Goal: Information Seeking & Learning: Learn about a topic

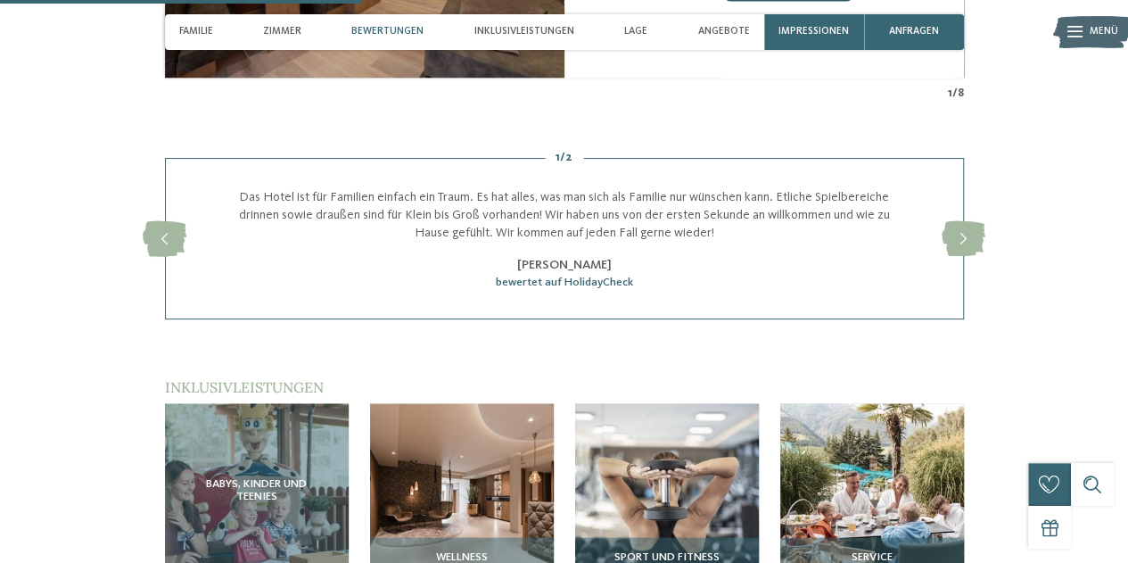
scroll to position [1605, 0]
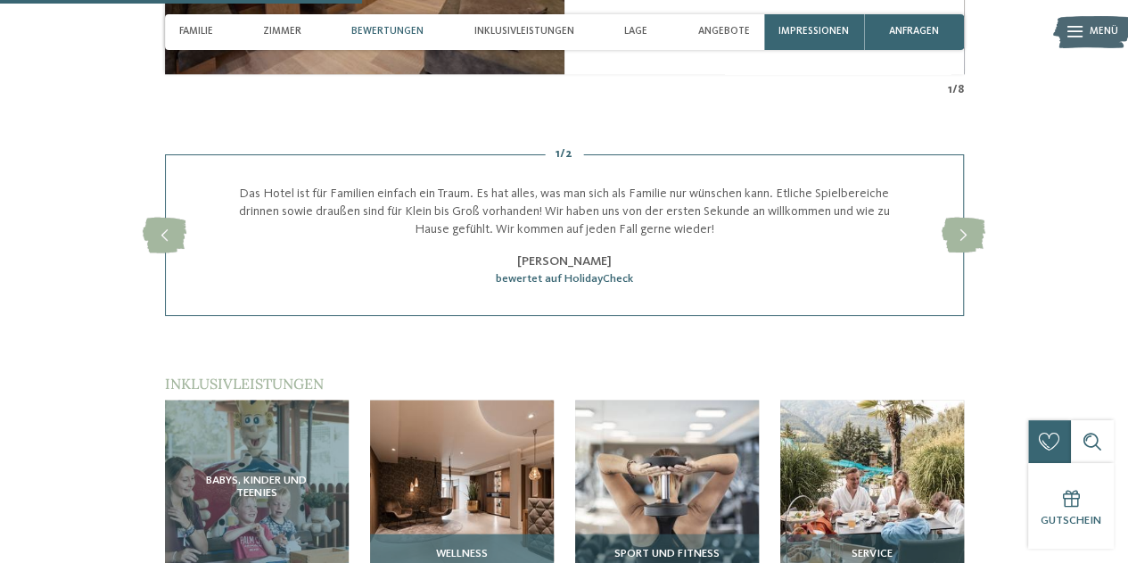
click at [489, 493] on img at bounding box center [462, 491] width 184 height 184
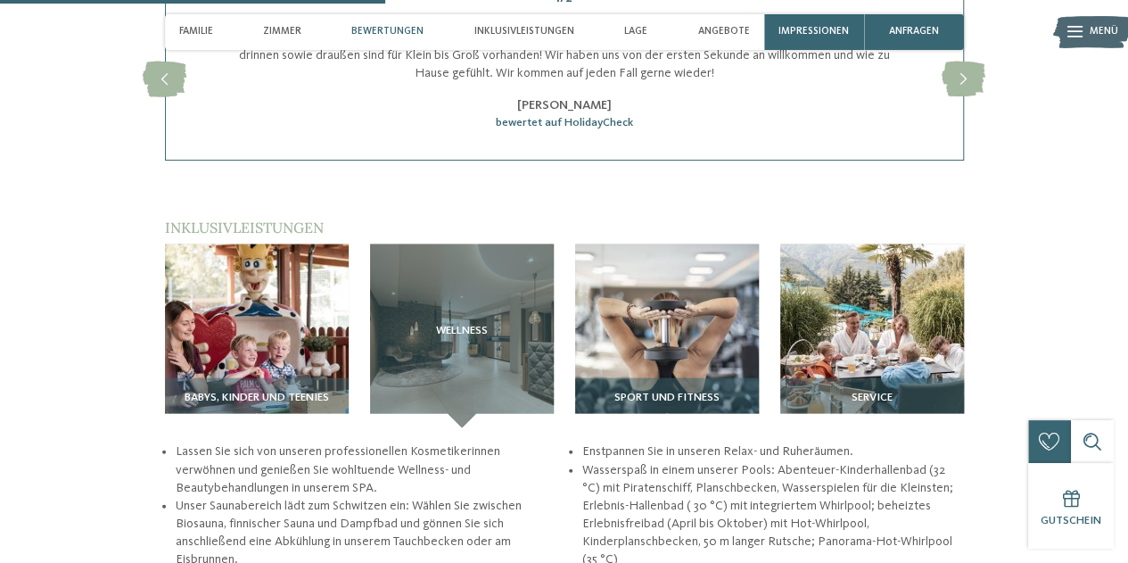
scroll to position [1783, 0]
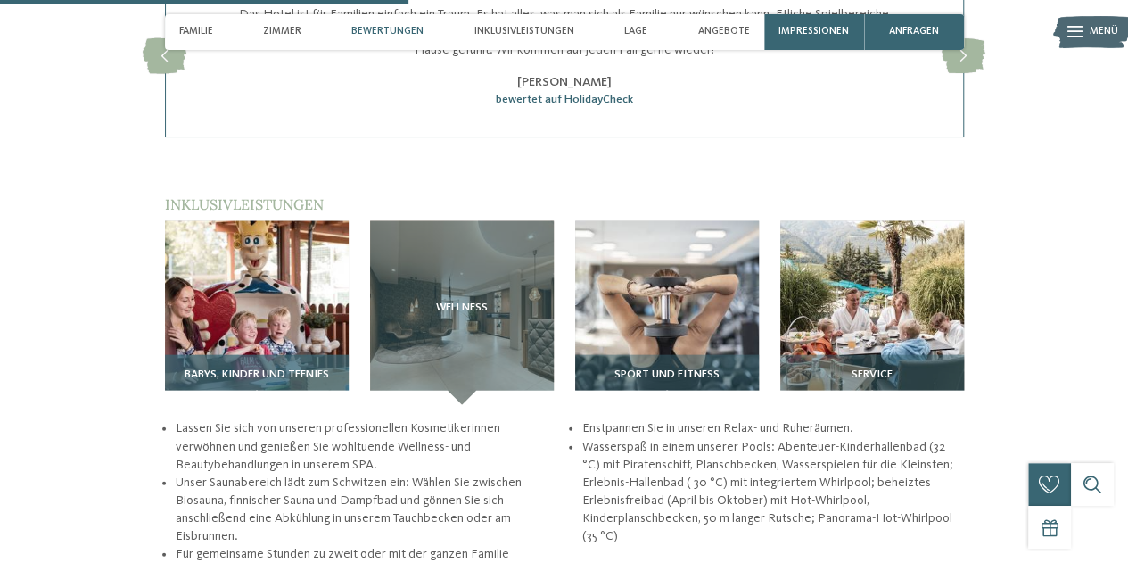
click at [234, 333] on img at bounding box center [257, 313] width 184 height 184
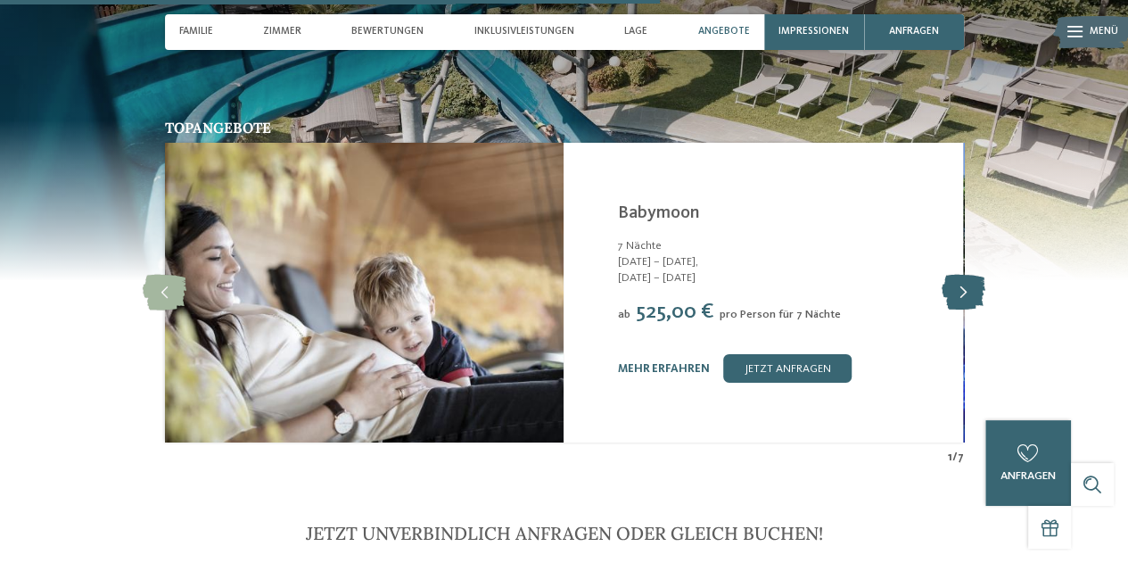
scroll to position [2853, 0]
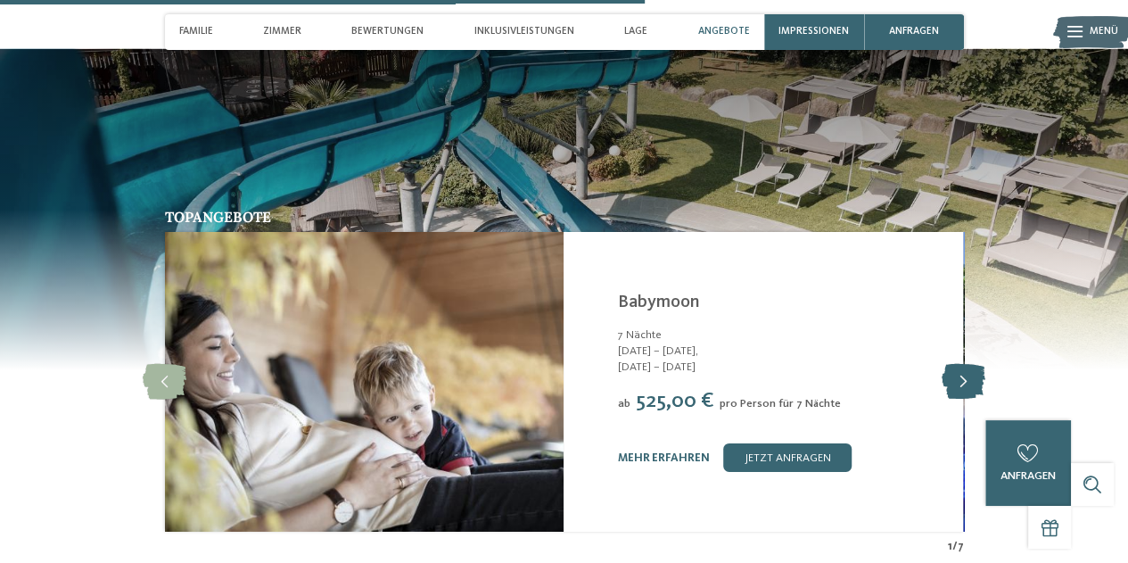
click at [979, 385] on icon at bounding box center [963, 382] width 44 height 36
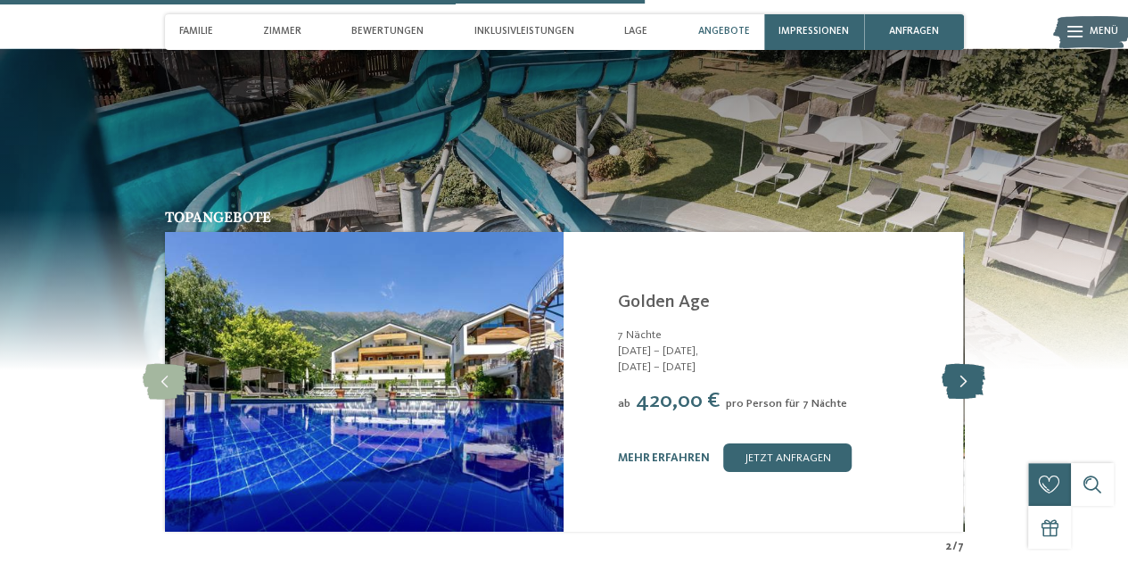
click at [978, 384] on icon at bounding box center [963, 382] width 44 height 36
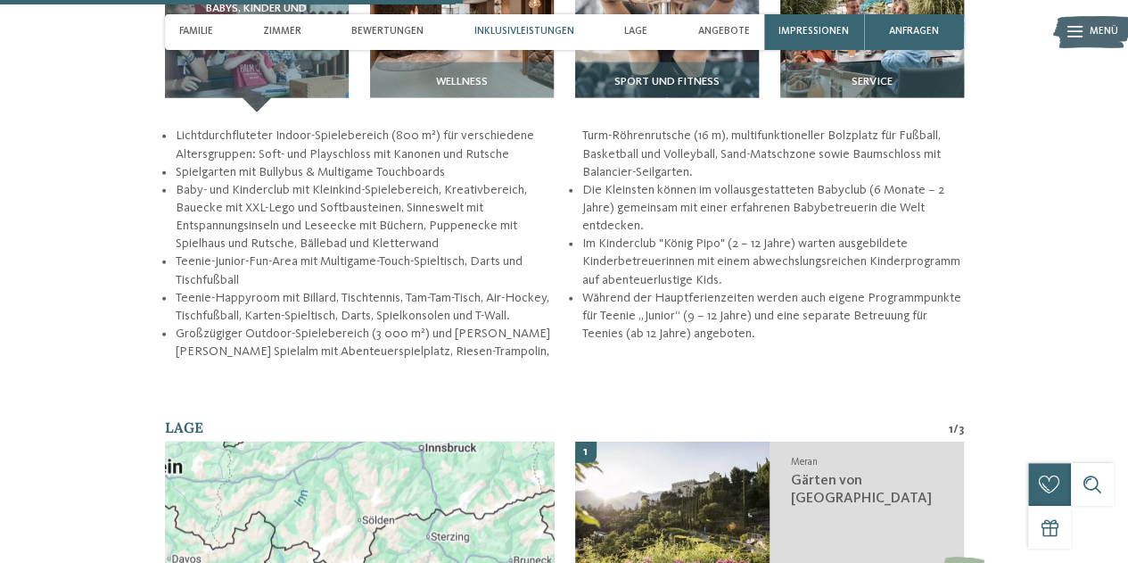
scroll to position [2051, 0]
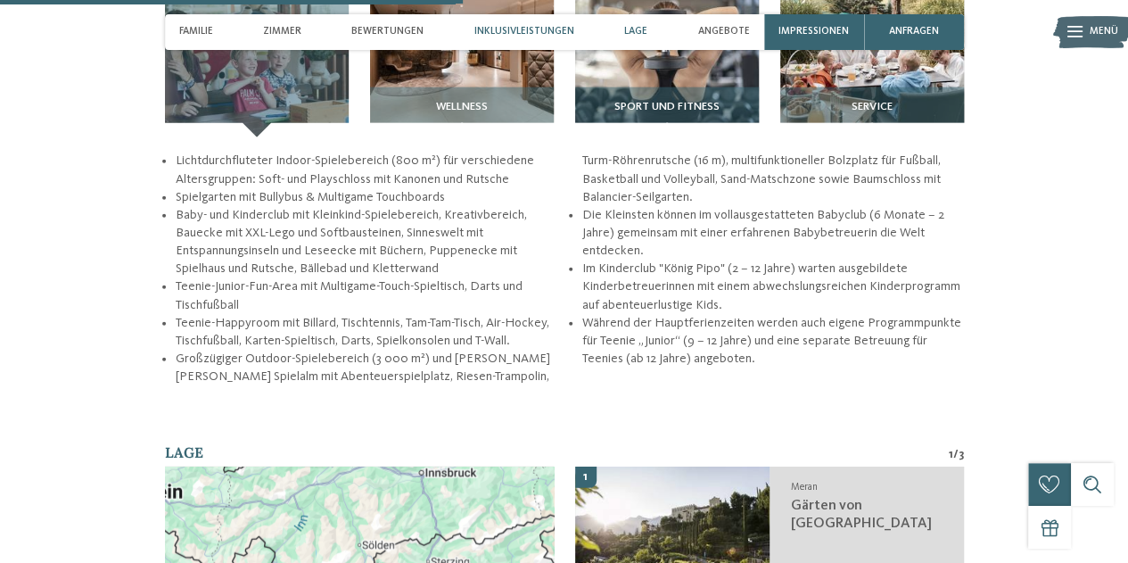
click at [629, 26] on span "Lage" at bounding box center [635, 32] width 23 height 12
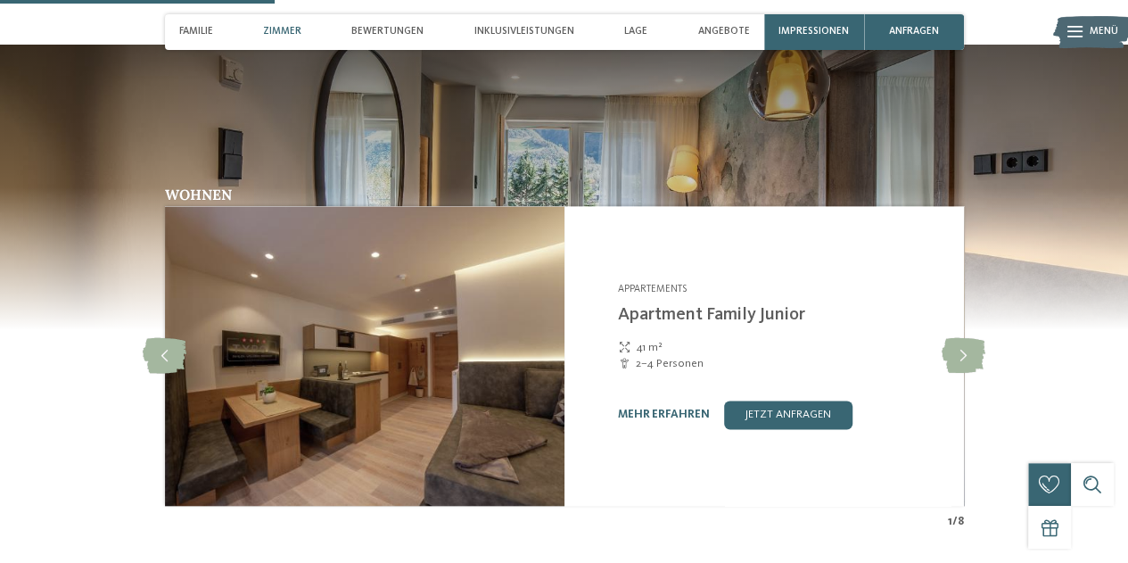
scroll to position [1248, 0]
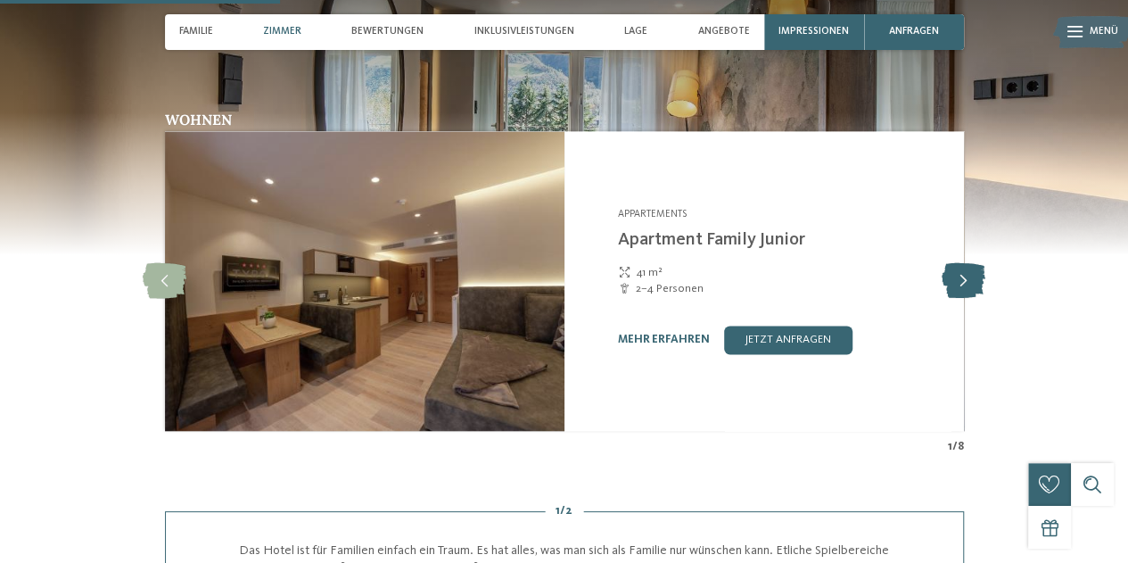
click at [961, 292] on icon at bounding box center [963, 281] width 44 height 36
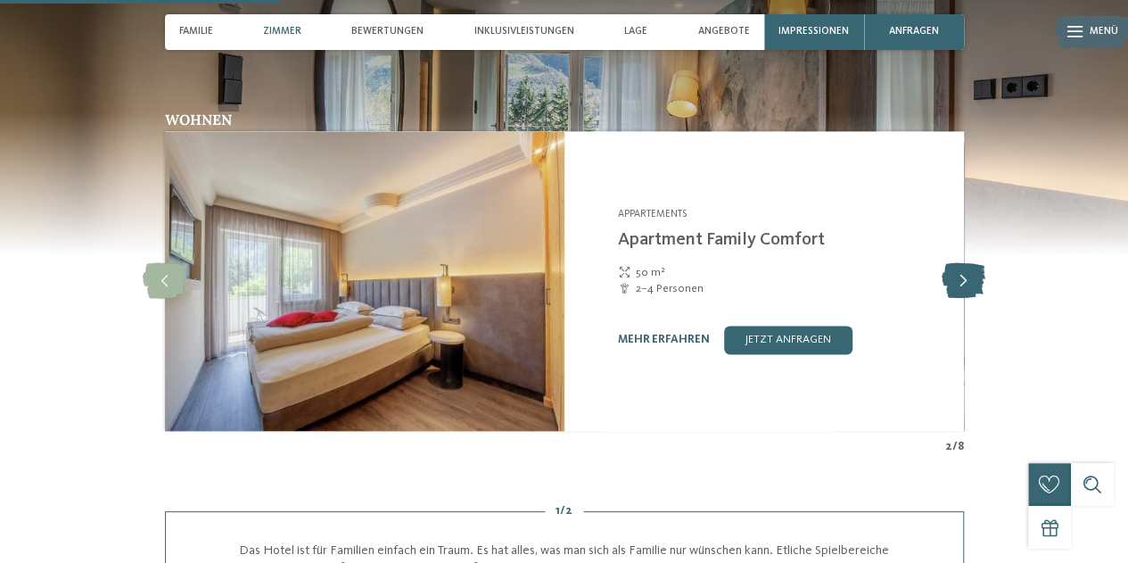
click at [961, 288] on icon at bounding box center [963, 281] width 44 height 36
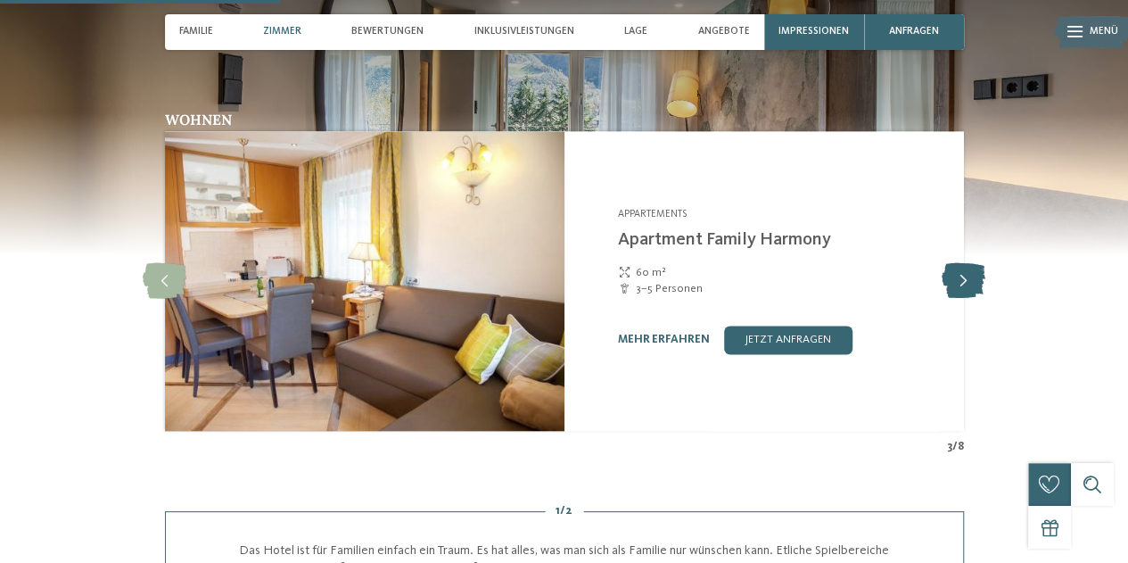
click at [961, 288] on icon at bounding box center [963, 281] width 44 height 36
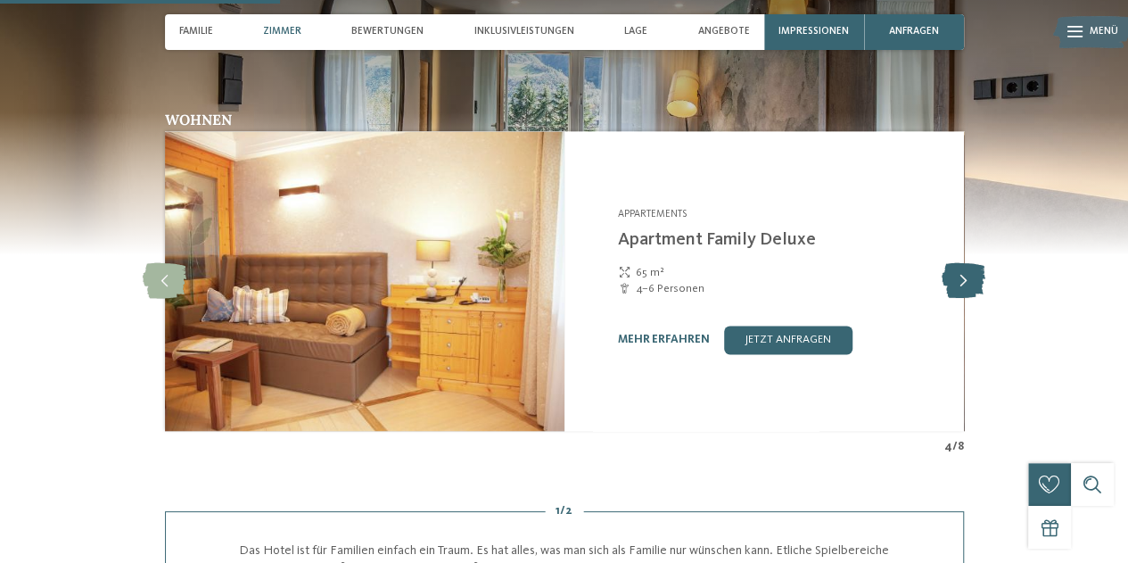
click at [961, 288] on icon at bounding box center [963, 281] width 44 height 36
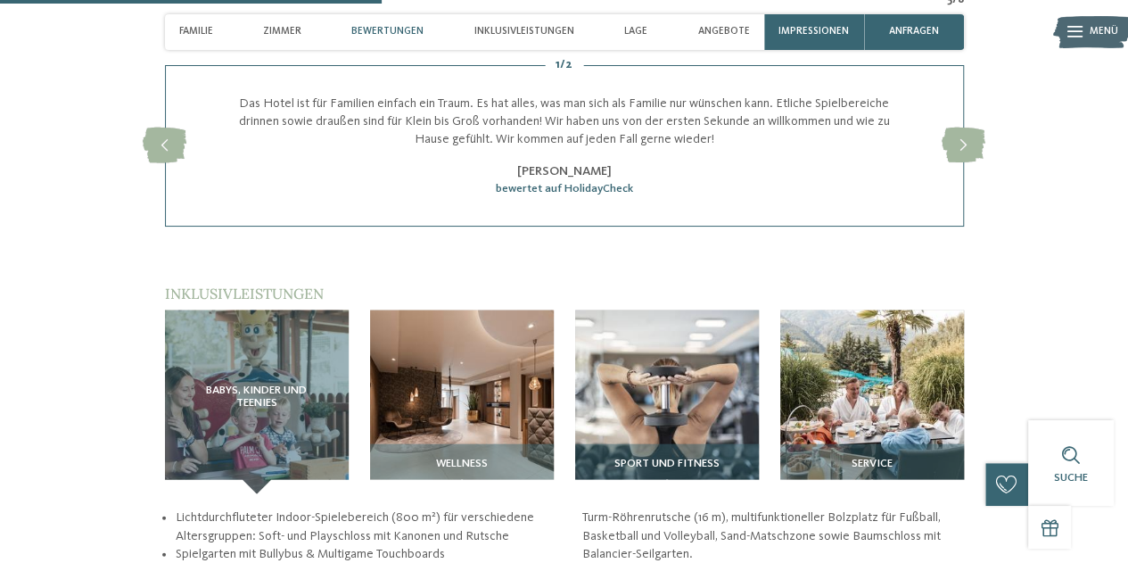
scroll to position [1783, 0]
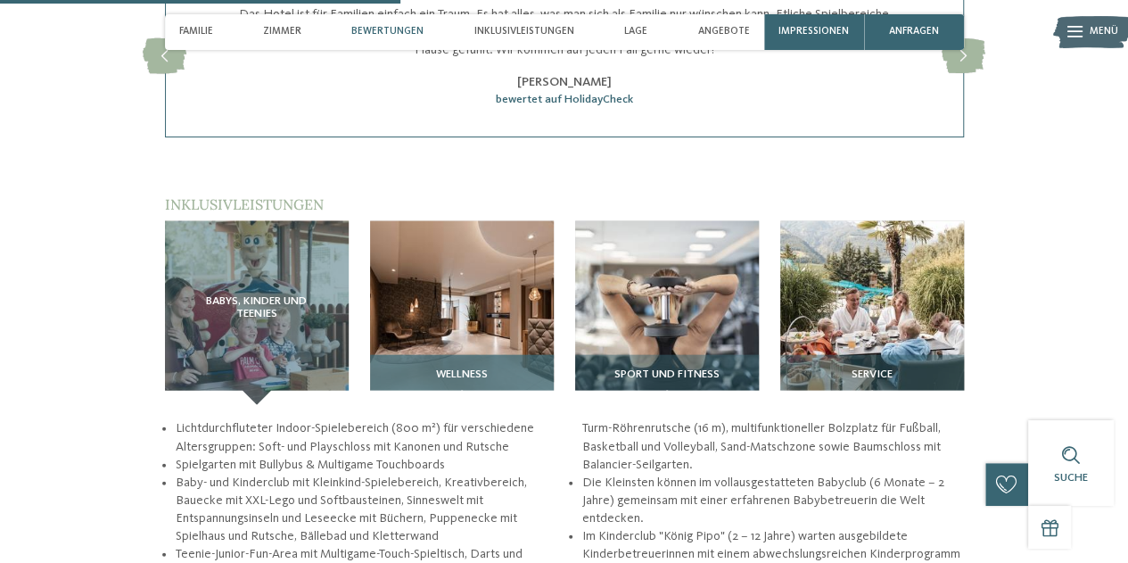
click at [448, 327] on img at bounding box center [462, 313] width 184 height 184
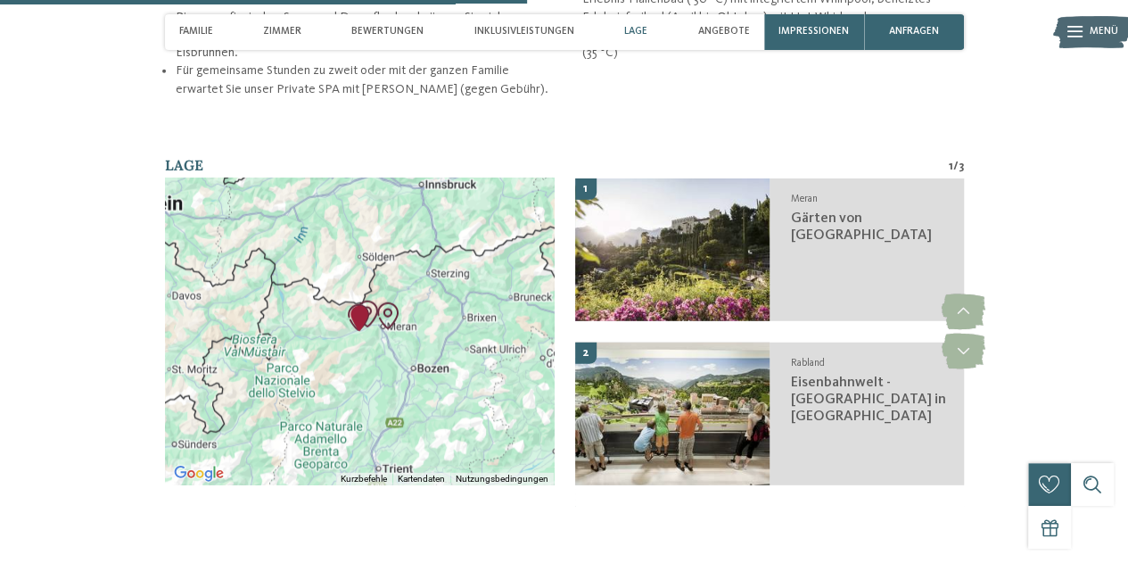
scroll to position [2318, 0]
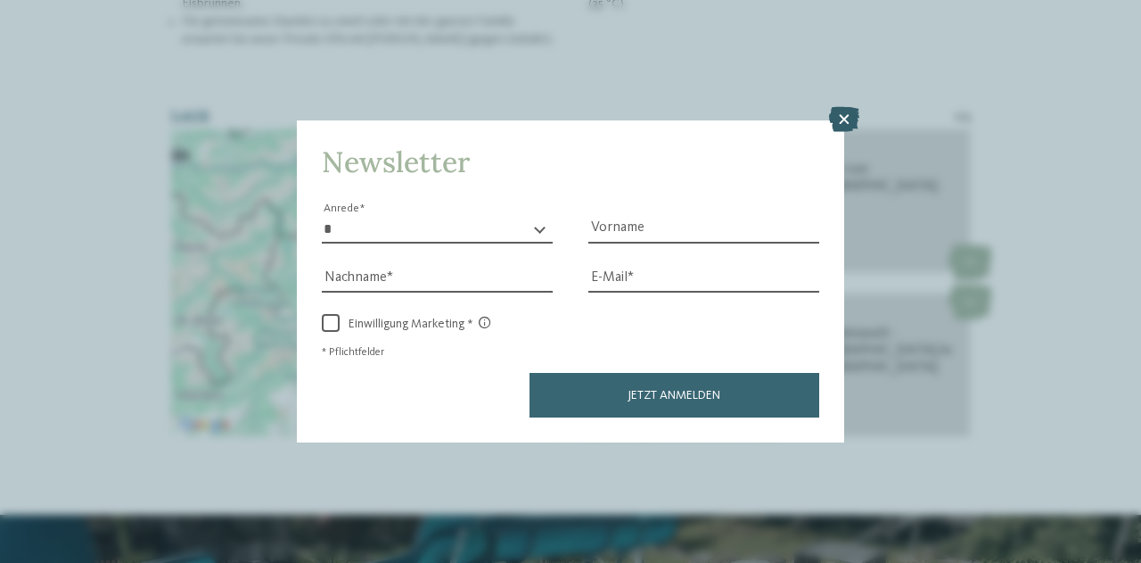
click at [847, 116] on icon at bounding box center [844, 119] width 30 height 25
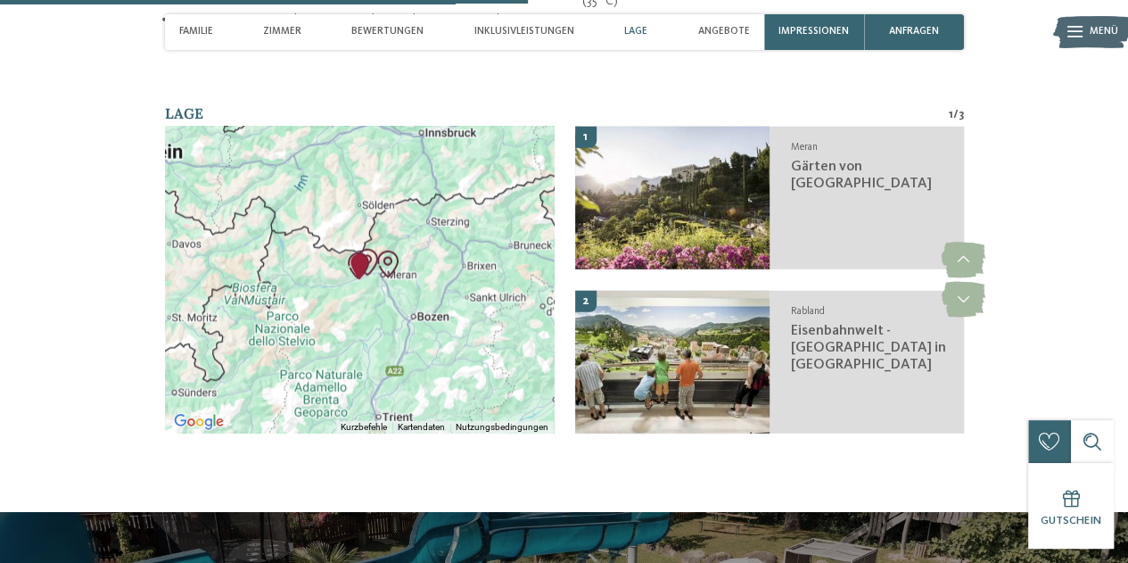
click at [387, 268] on img "Gärten von Schloss Trauttmansdorff" at bounding box center [387, 263] width 41 height 41
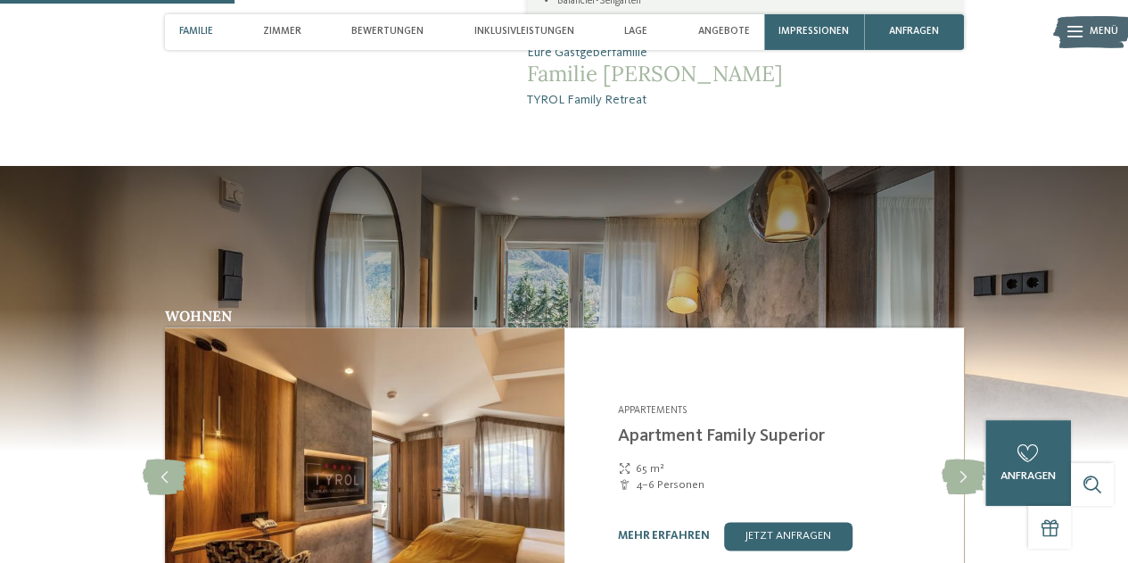
scroll to position [1032, 0]
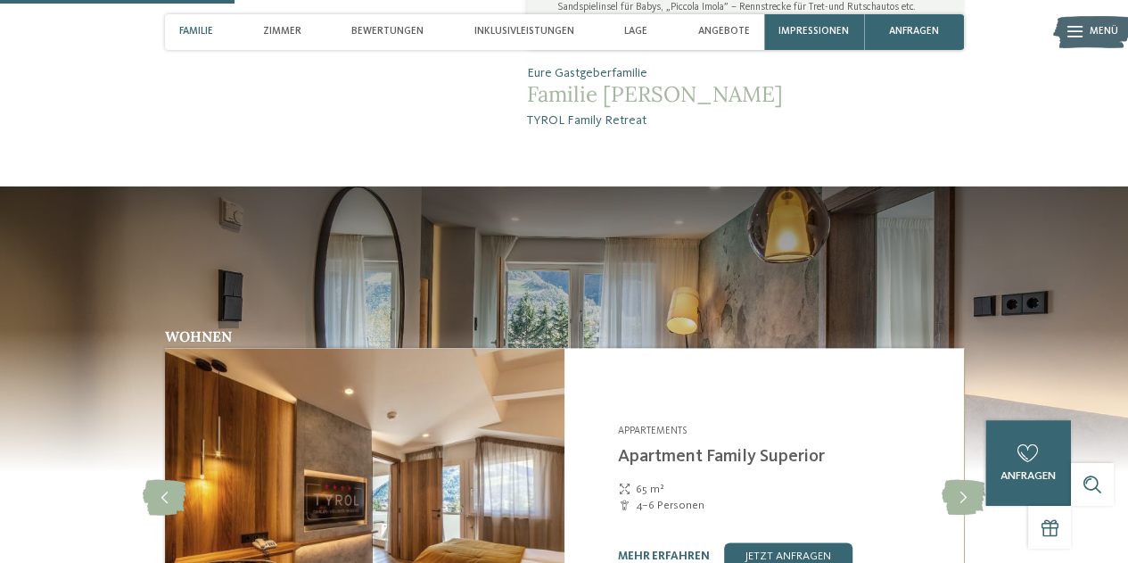
click at [195, 37] on span "Familie" at bounding box center [196, 32] width 34 height 12
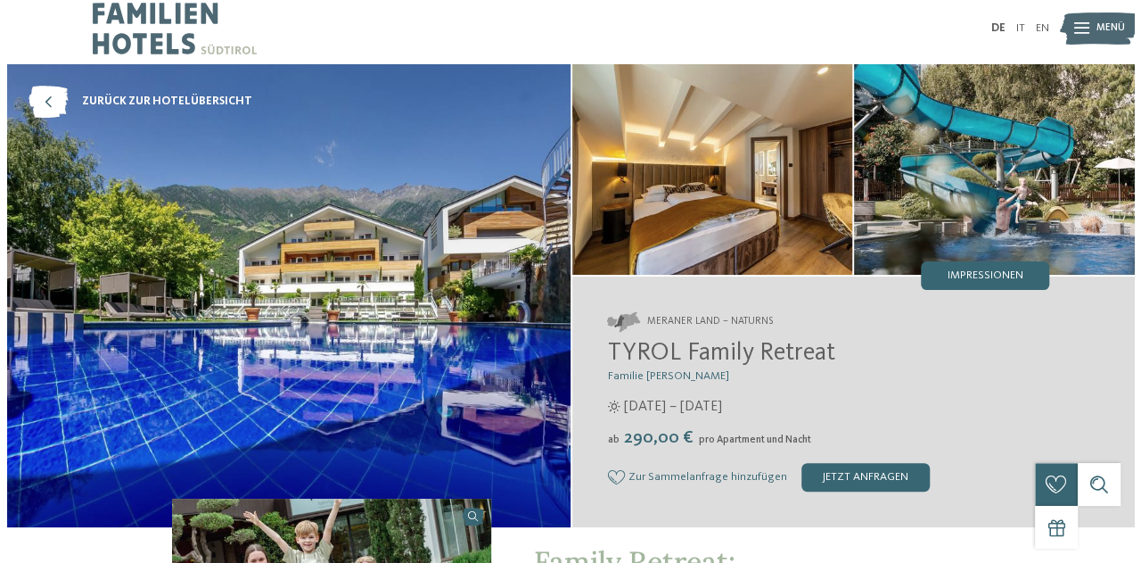
scroll to position [0, 0]
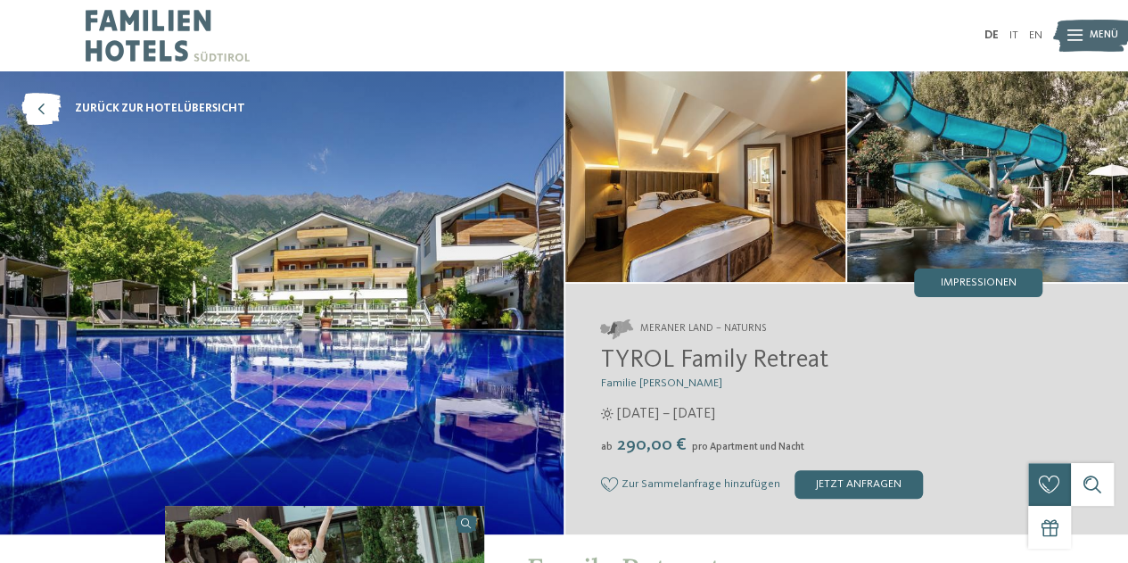
click at [437, 322] on img at bounding box center [281, 302] width 563 height 463
click at [1089, 39] on span "Menü" at bounding box center [1103, 36] width 29 height 14
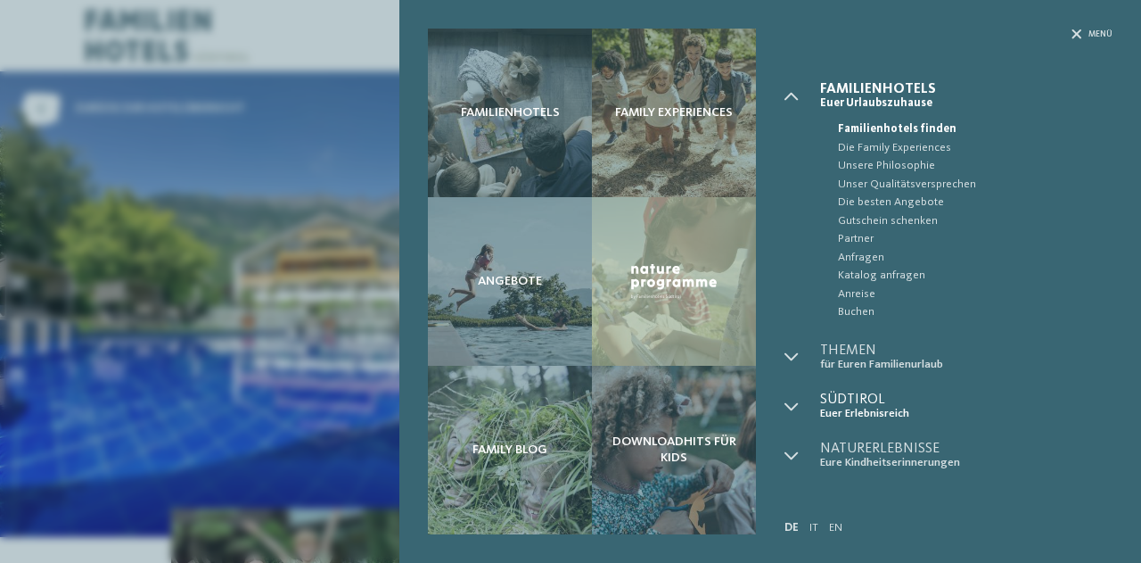
click at [891, 402] on span "Südtirol" at bounding box center [966, 399] width 292 height 14
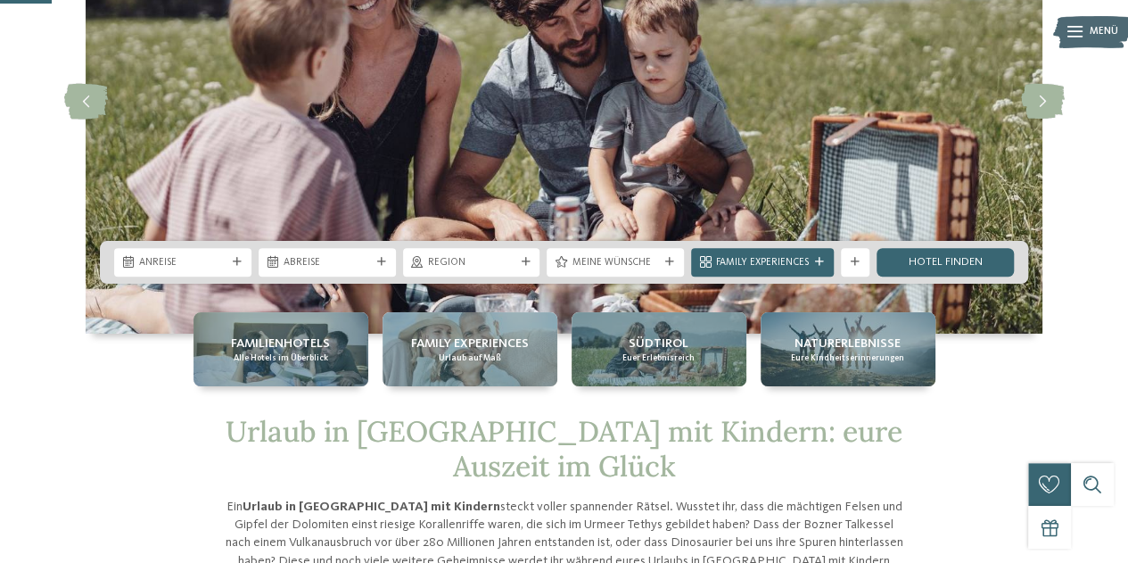
scroll to position [178, 0]
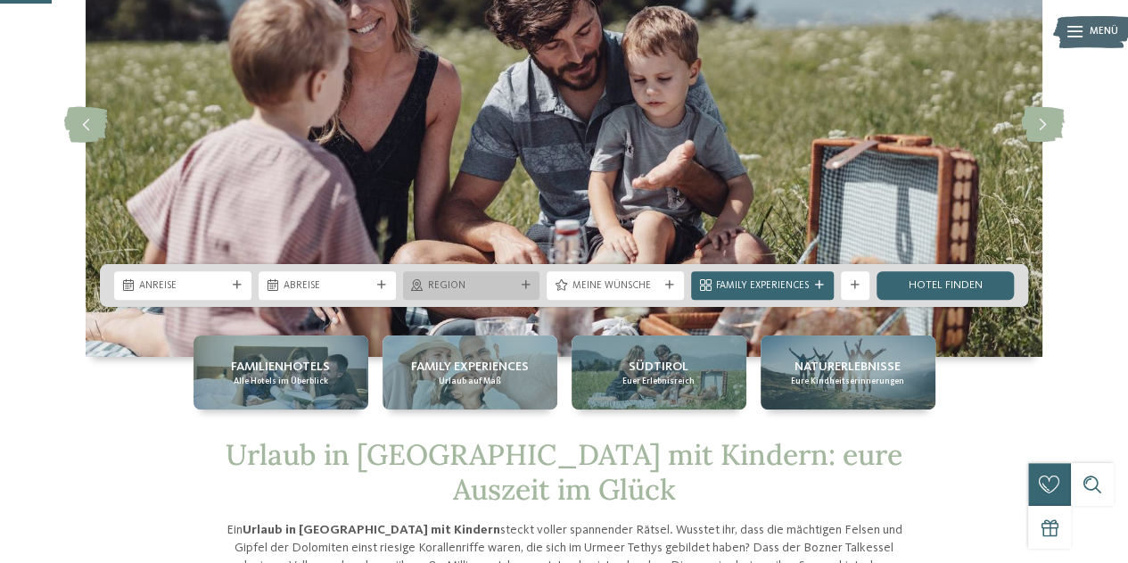
click at [449, 286] on span "Region" at bounding box center [471, 286] width 87 height 14
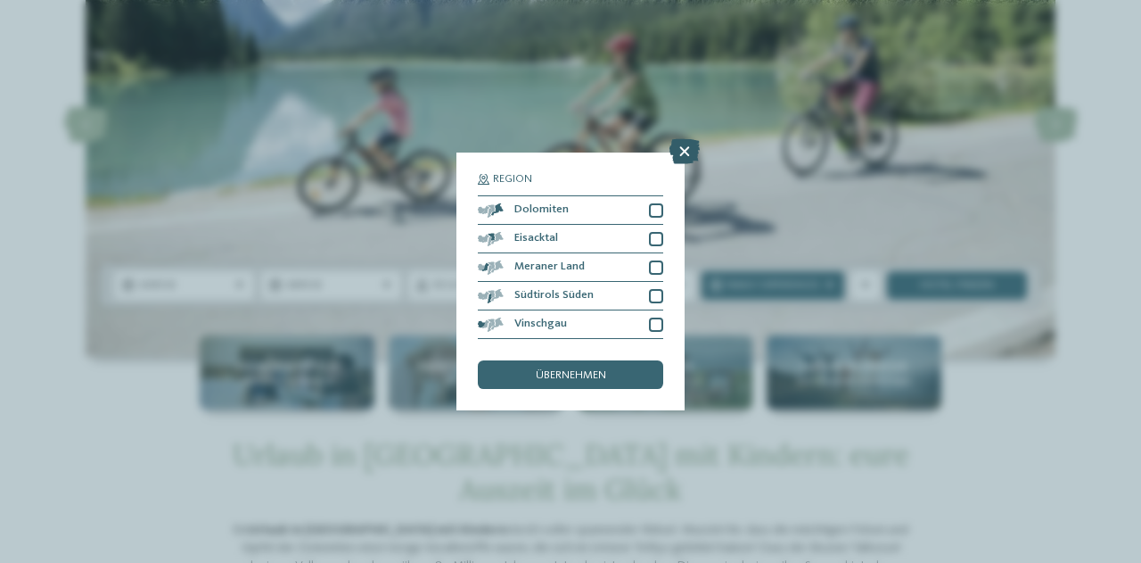
click at [684, 145] on icon at bounding box center [685, 151] width 30 height 25
